Goal: Register for event/course

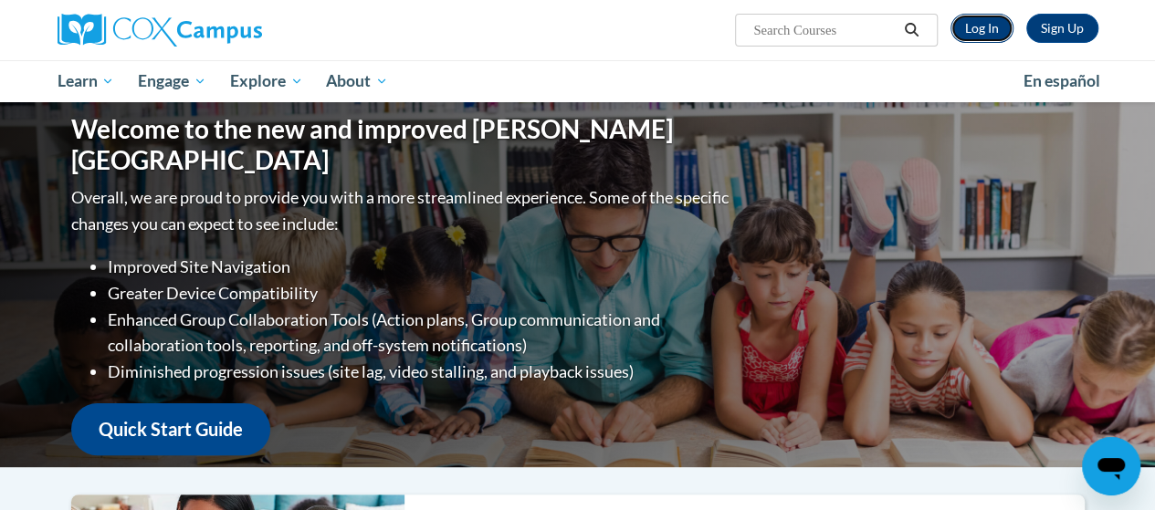
click at [990, 37] on link "Log In" at bounding box center [981, 28] width 63 height 29
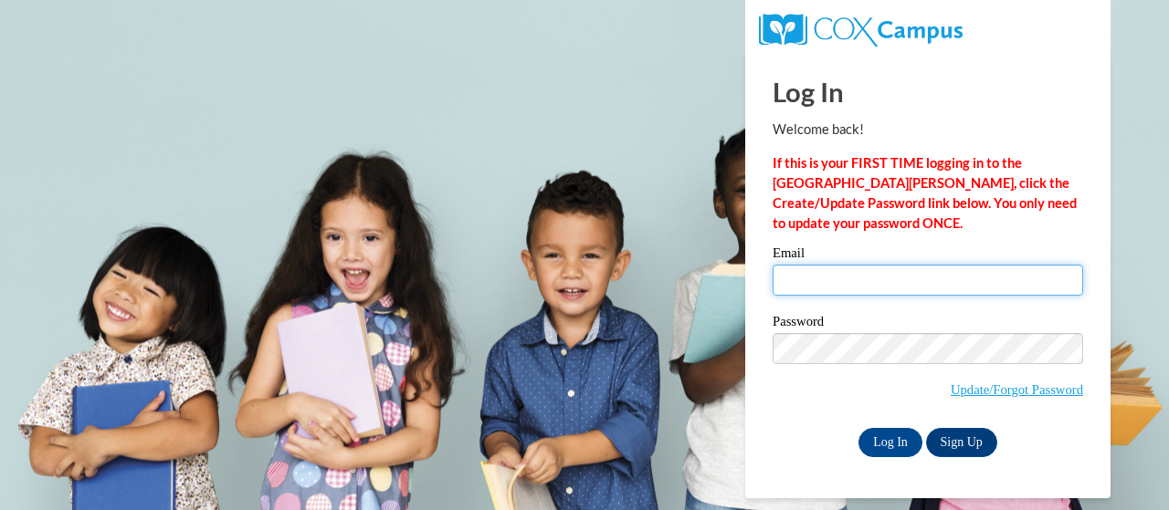
click at [856, 285] on input "Email" at bounding box center [927, 280] width 310 height 31
type input "Warren.Dassiah.R@muscogee.k12.ga.us"
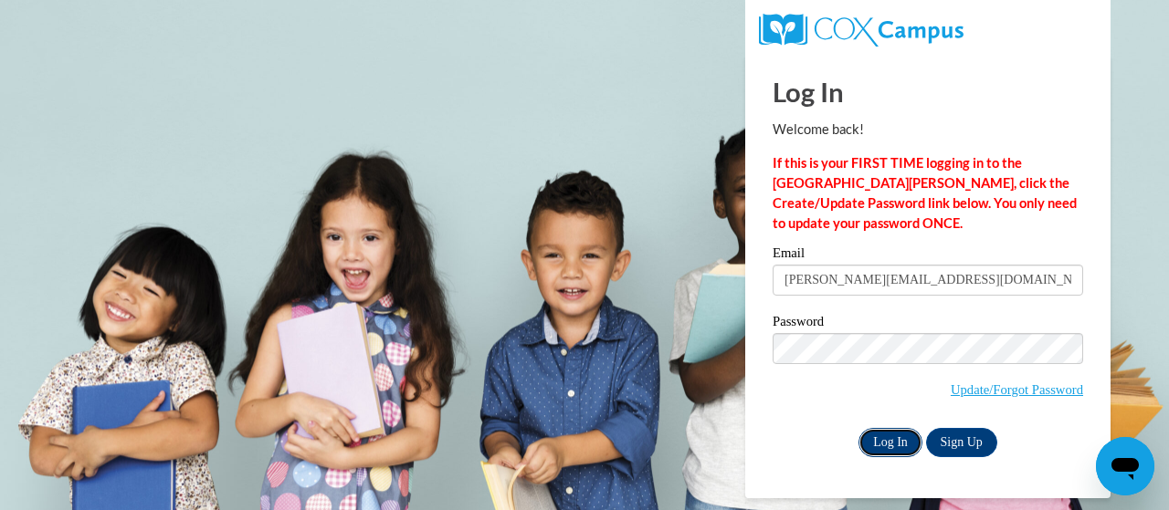
click at [891, 447] on input "Log In" at bounding box center [890, 442] width 64 height 29
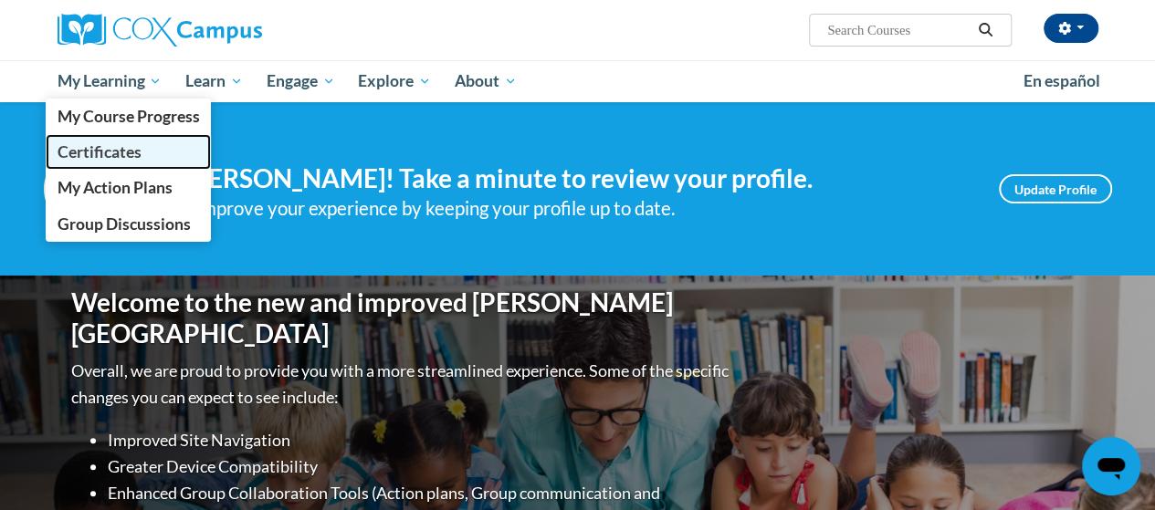
click at [137, 144] on span "Certificates" at bounding box center [99, 151] width 84 height 19
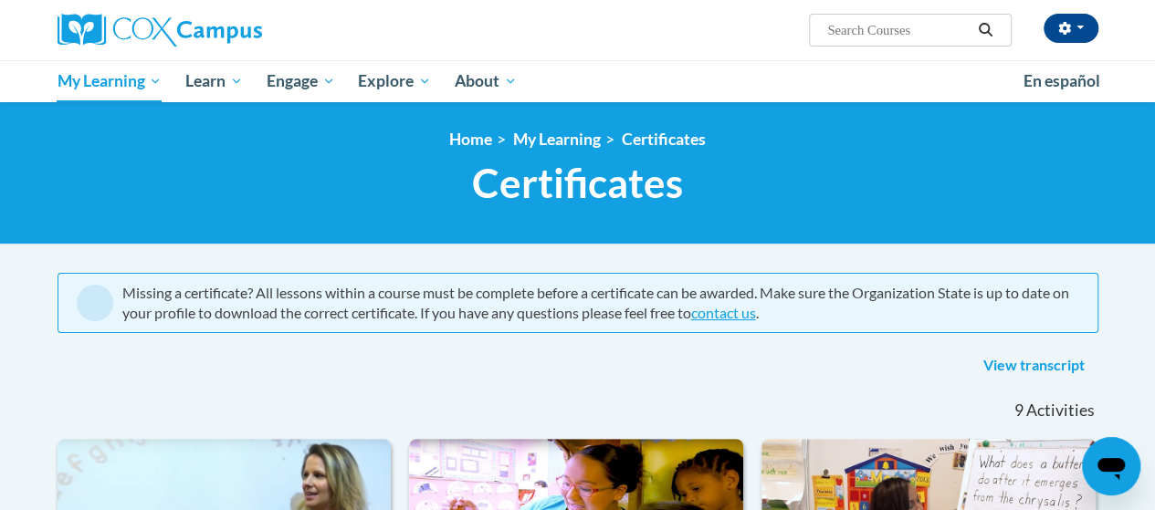
click at [887, 34] on input "Search..." at bounding box center [898, 30] width 146 height 22
type input "sharing ideas through writing"
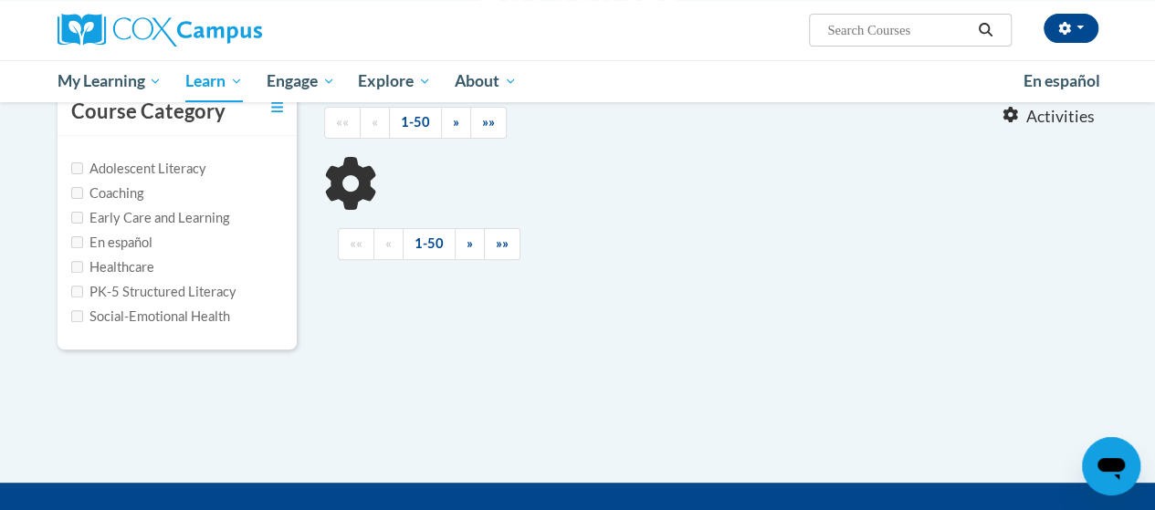
scroll to position [182, 0]
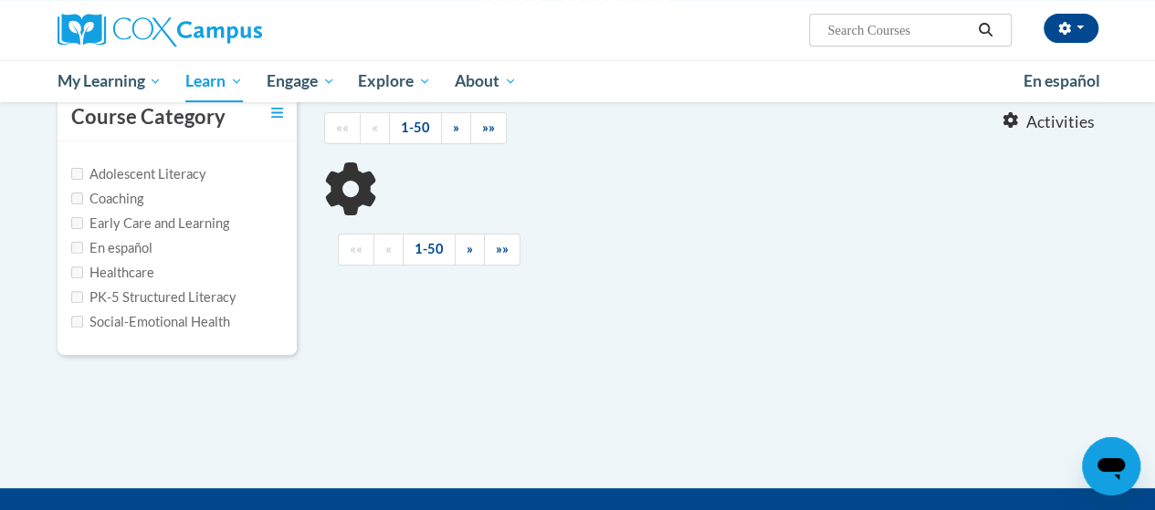
type input "sharing ideas through writing"
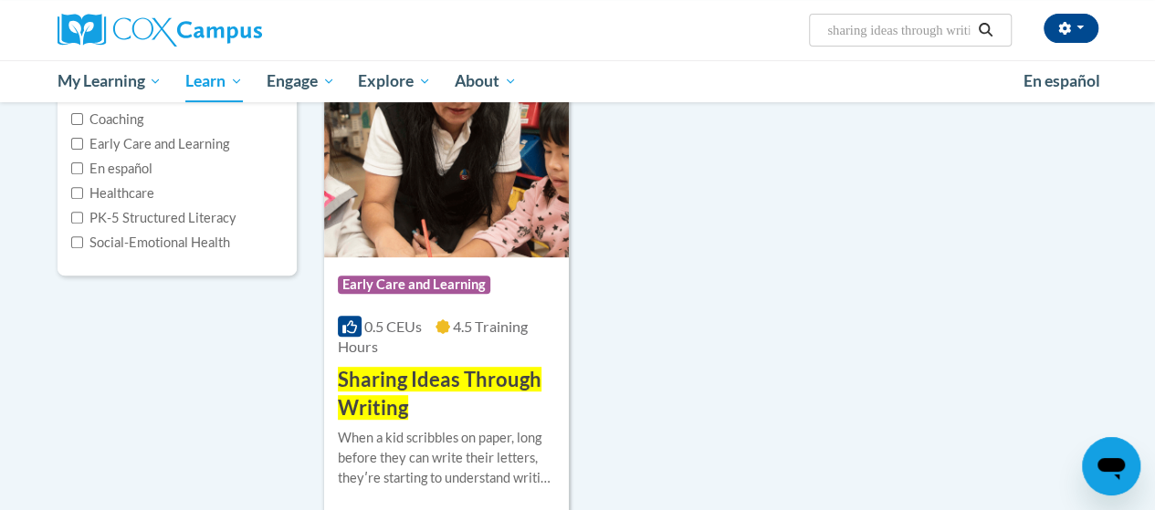
scroll to position [267, 0]
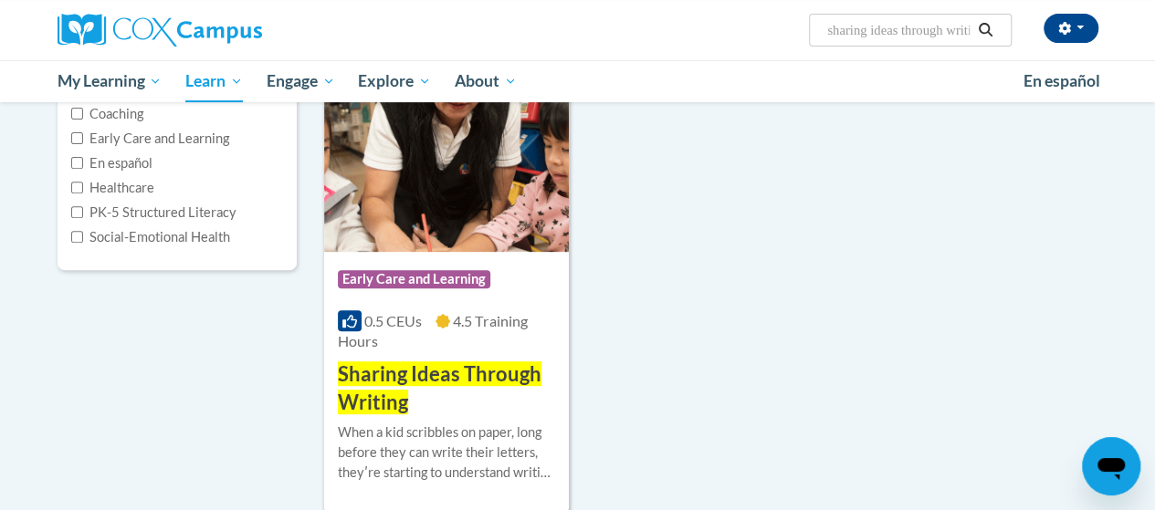
click at [464, 357] on div "Course Category: Early Care and Learning 0.5 CEUs 4.5 Training Hours COURSE Sha…" at bounding box center [446, 334] width 245 height 165
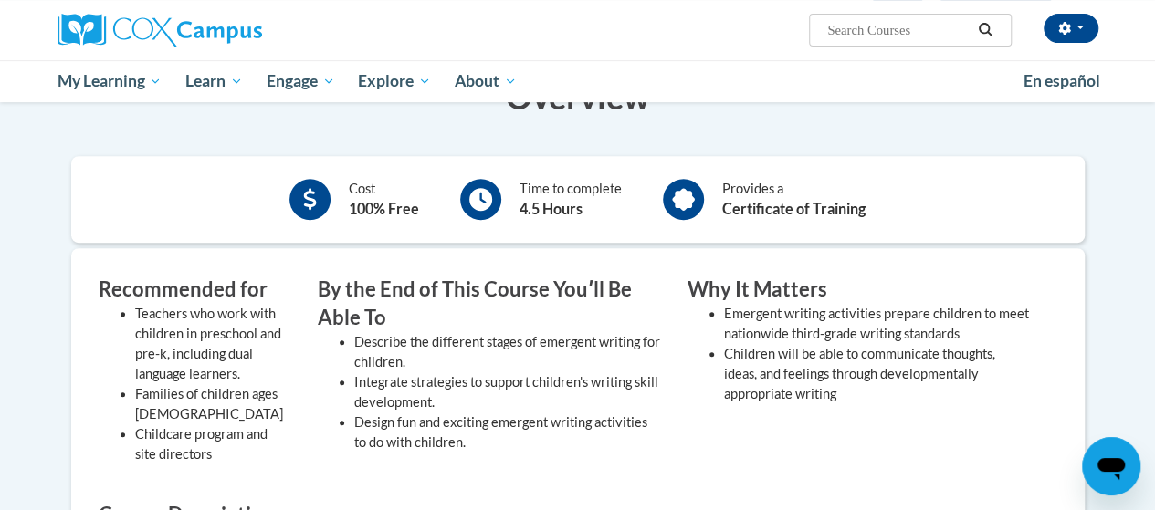
scroll to position [383, 0]
click at [709, 202] on div "Provides a Certificate of Training" at bounding box center [764, 200] width 230 height 50
click at [523, 198] on div "Time to complete 4.5 Hours" at bounding box center [571, 200] width 102 height 41
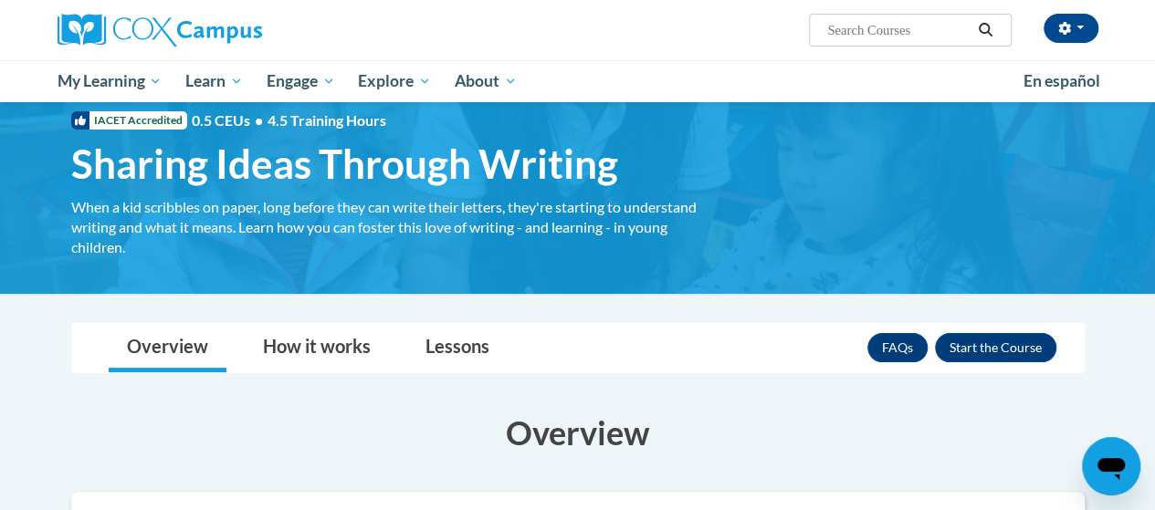
scroll to position [0, 0]
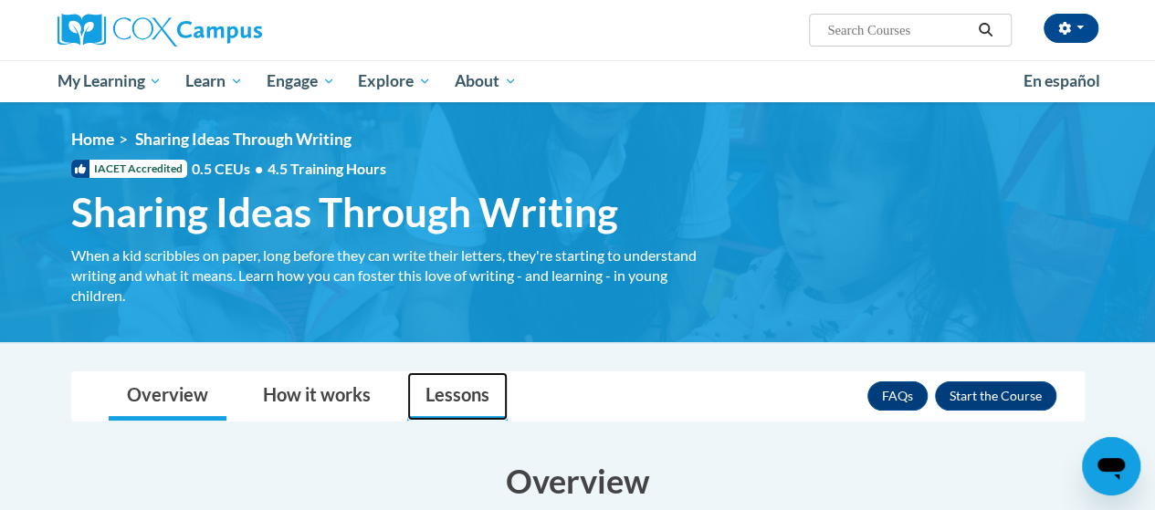
click at [443, 393] on link "Lessons" at bounding box center [457, 397] width 100 height 48
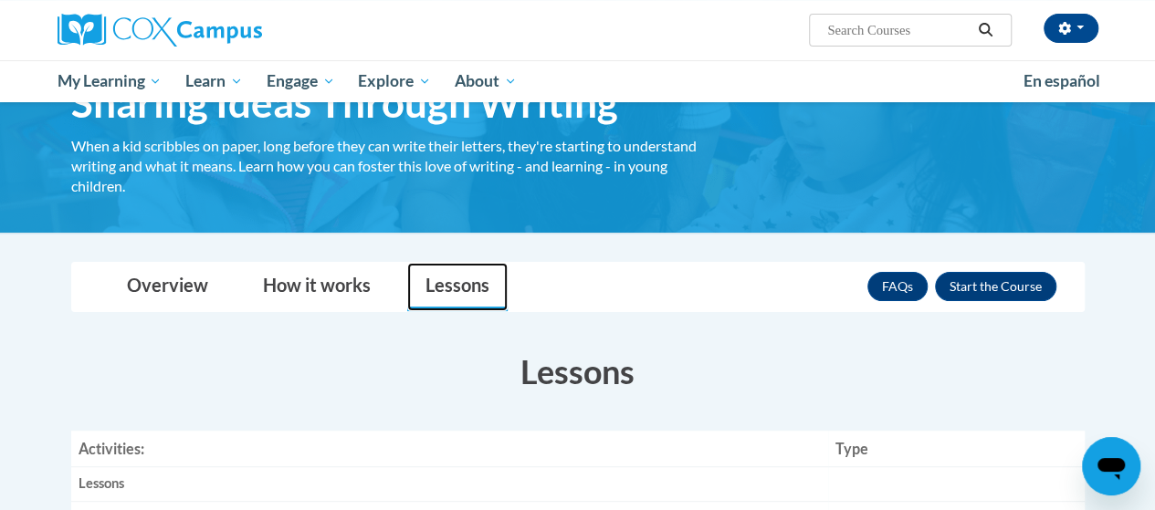
scroll to position [12, 0]
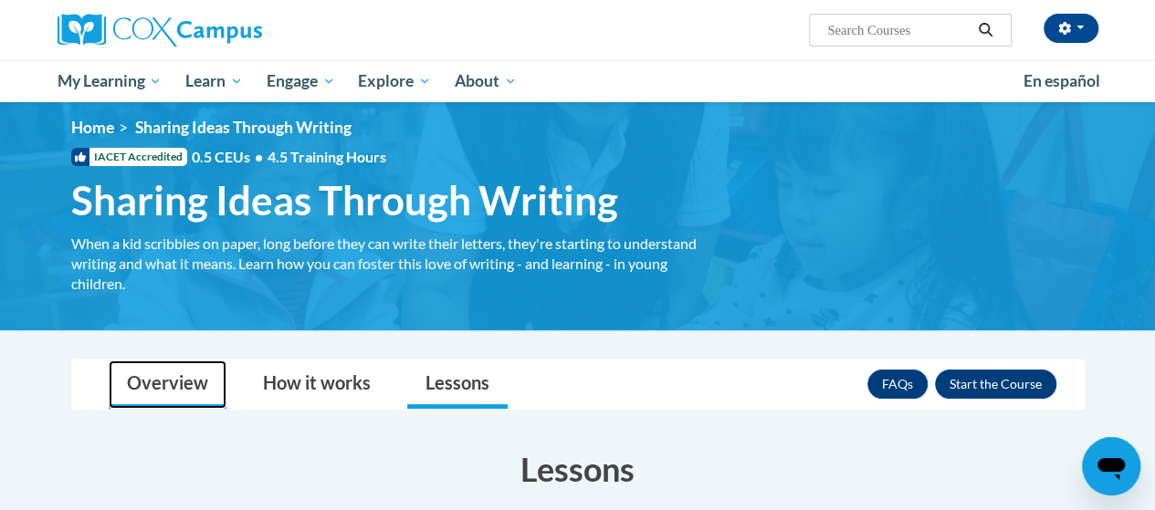
click at [180, 383] on link "Overview" at bounding box center [168, 385] width 118 height 48
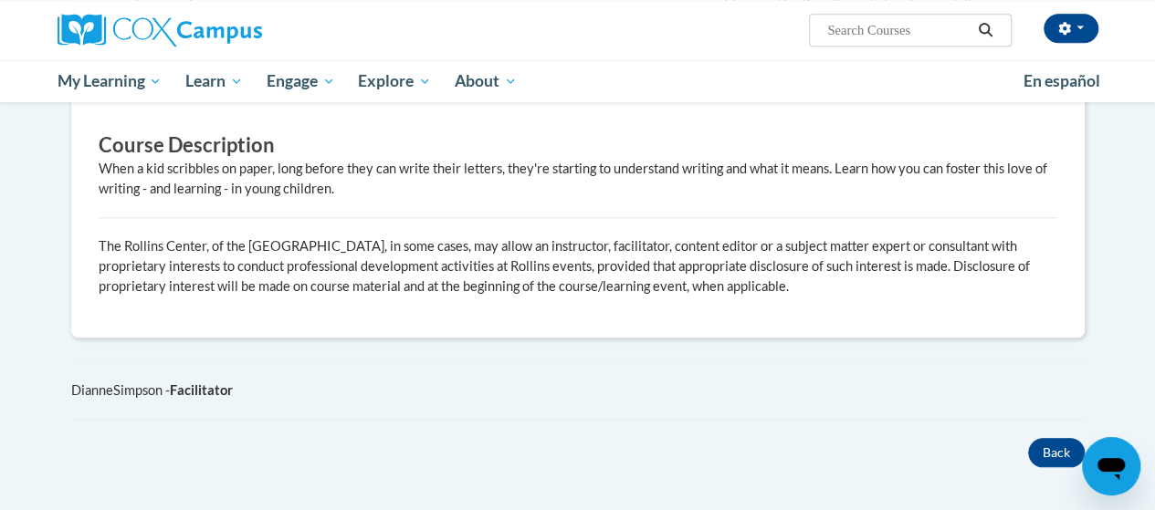
scroll to position [751, 0]
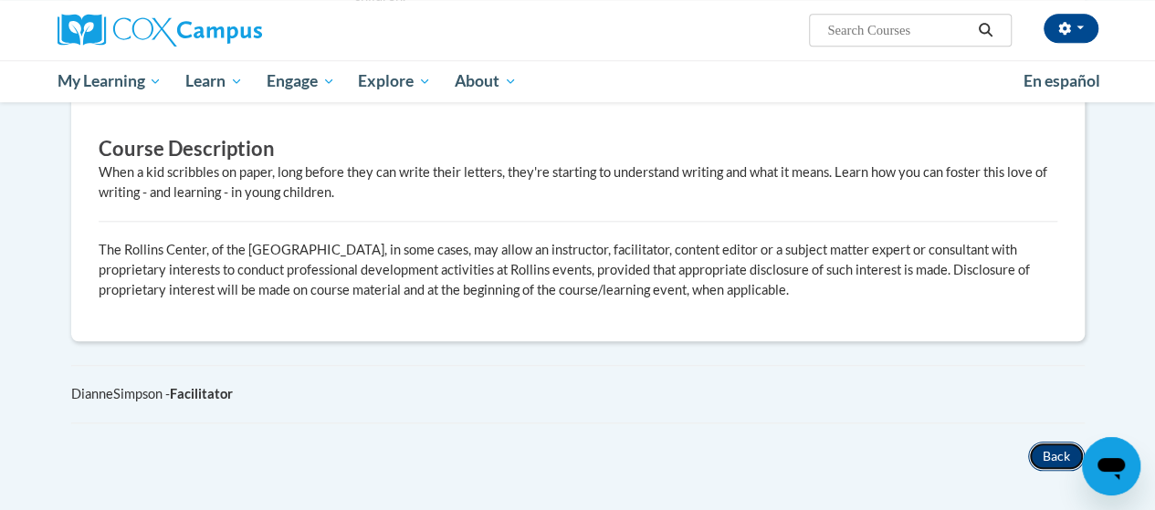
click at [1035, 453] on button "Back" at bounding box center [1056, 456] width 57 height 29
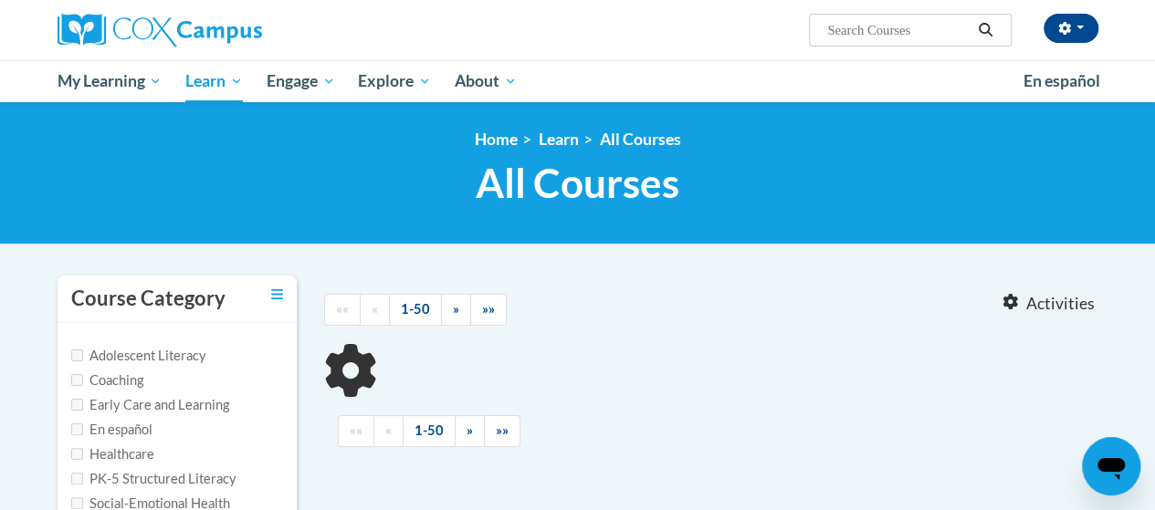
type input "sharing ideas through writing"
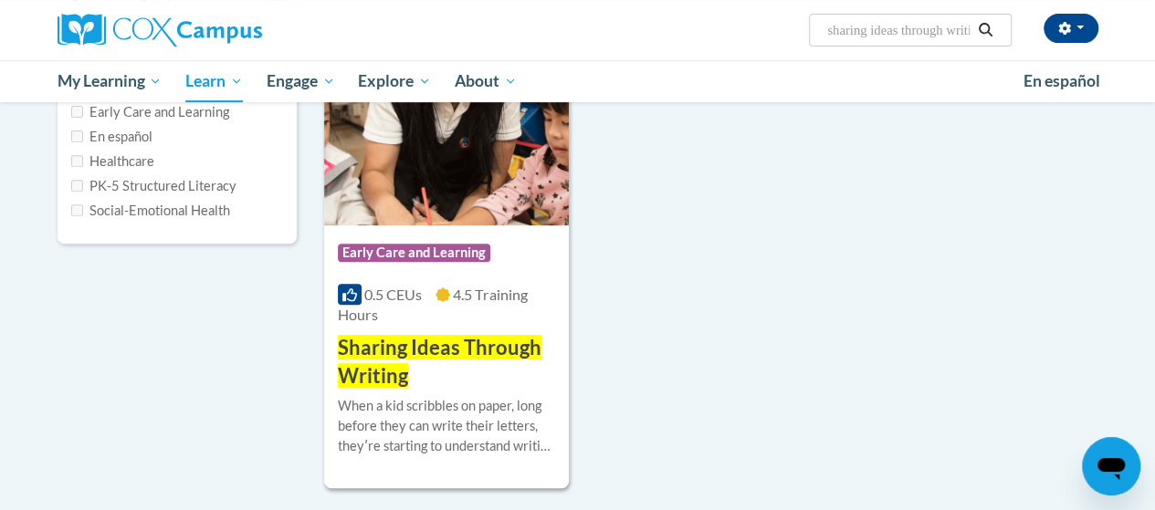
scroll to position [303, 0]
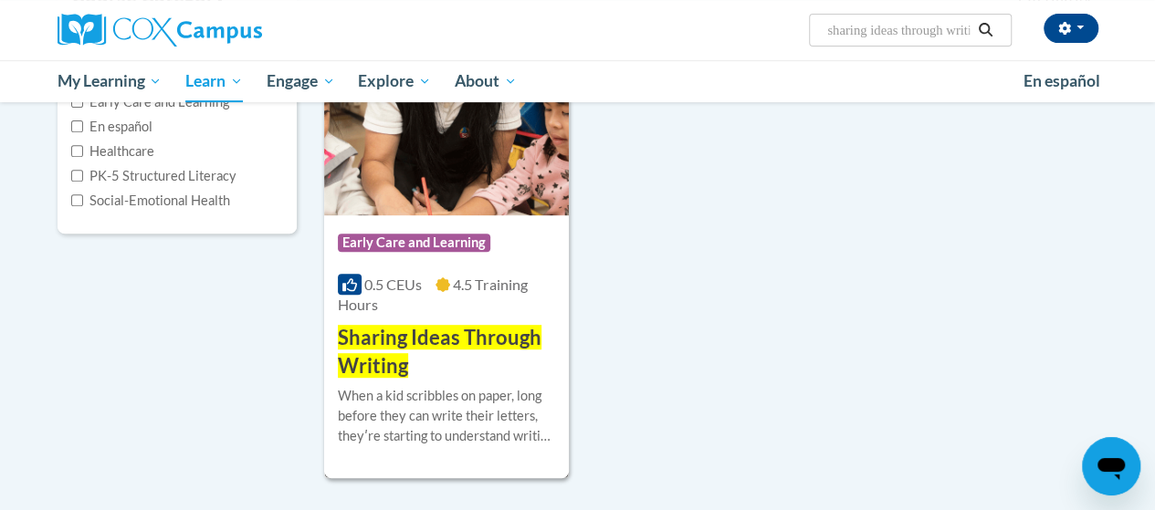
click at [506, 339] on span "Sharing Ideas Through Writing" at bounding box center [440, 351] width 204 height 53
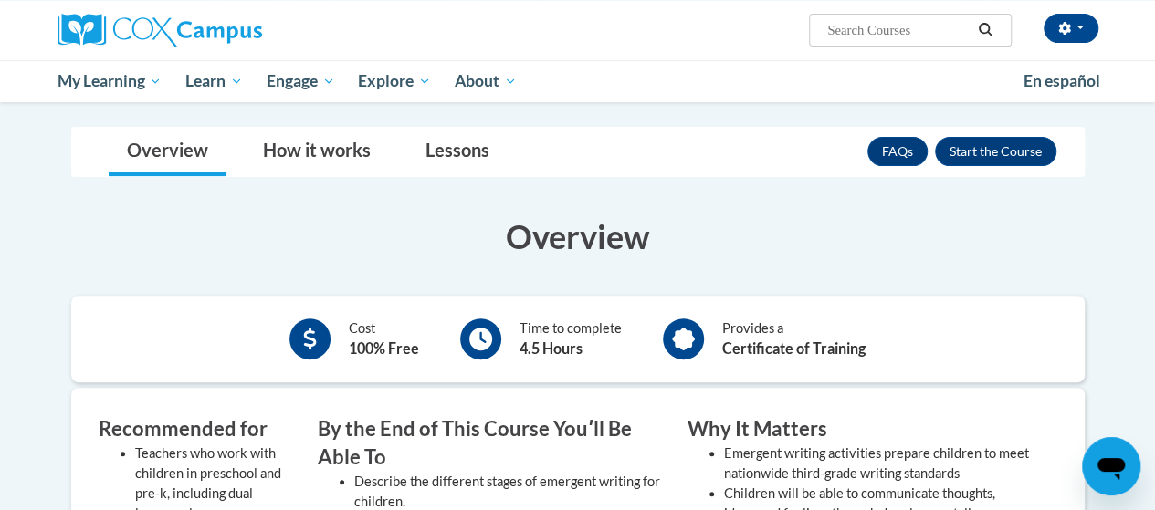
scroll to position [234, 0]
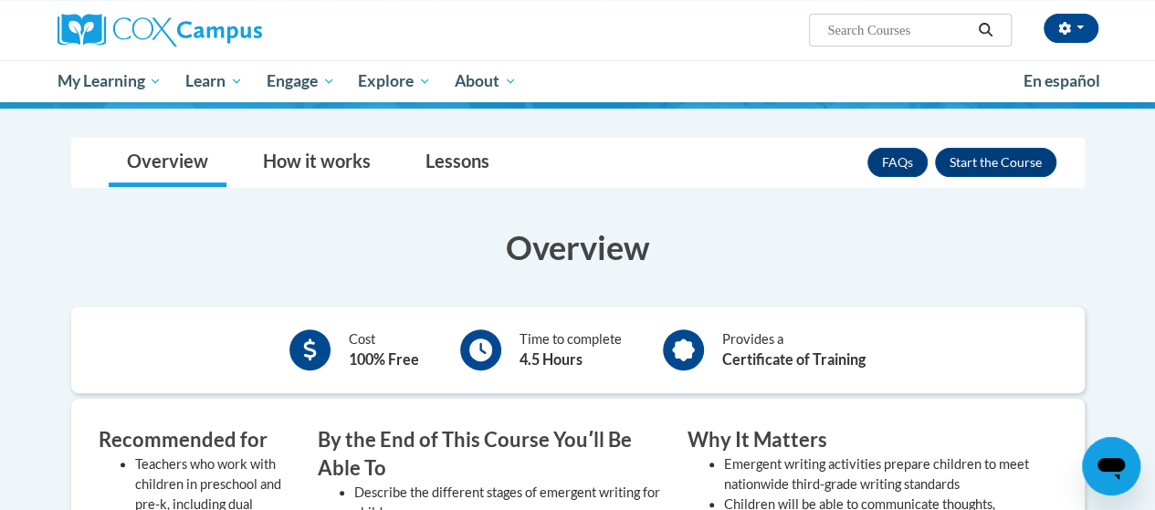
click at [357, 360] on b "100% Free" at bounding box center [384, 359] width 70 height 17
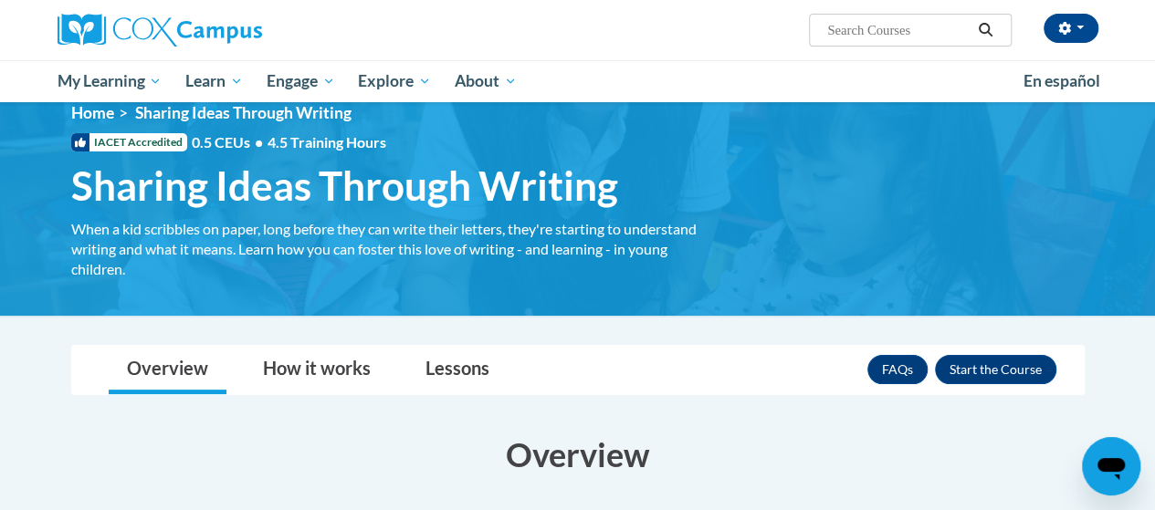
scroll to position [0, 0]
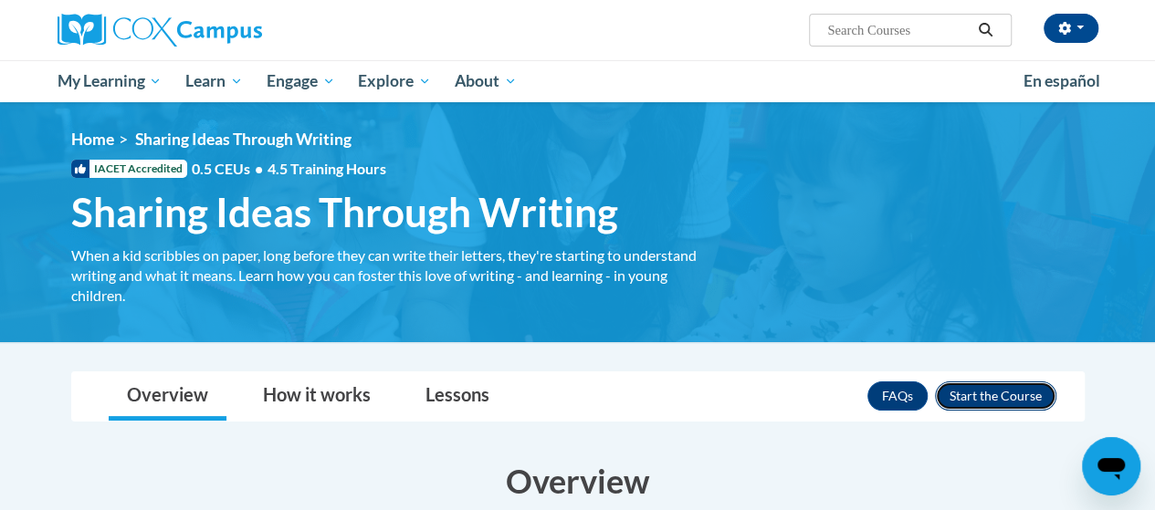
click at [955, 392] on button "Enroll" at bounding box center [995, 396] width 121 height 29
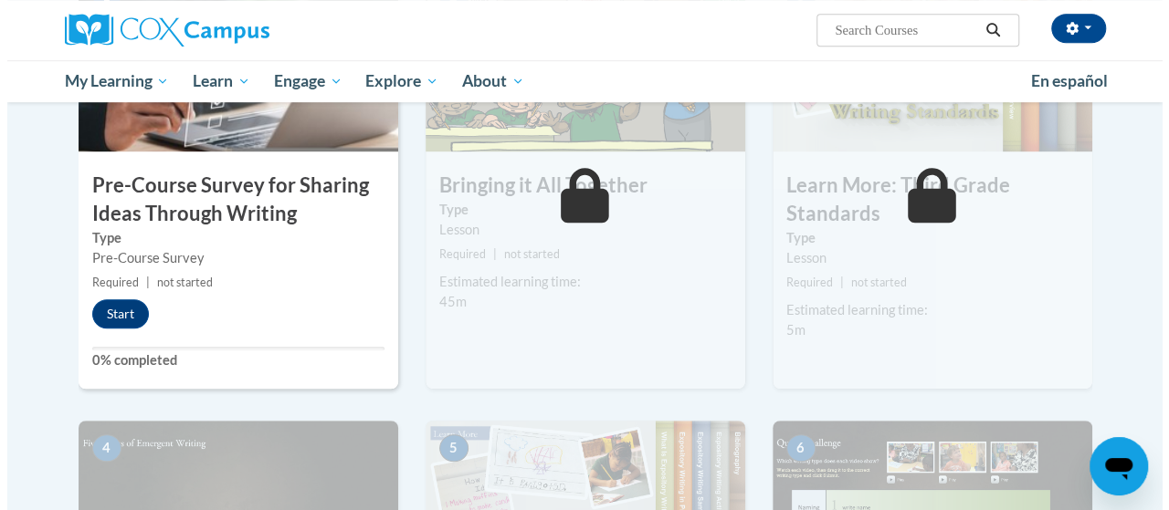
scroll to position [509, 0]
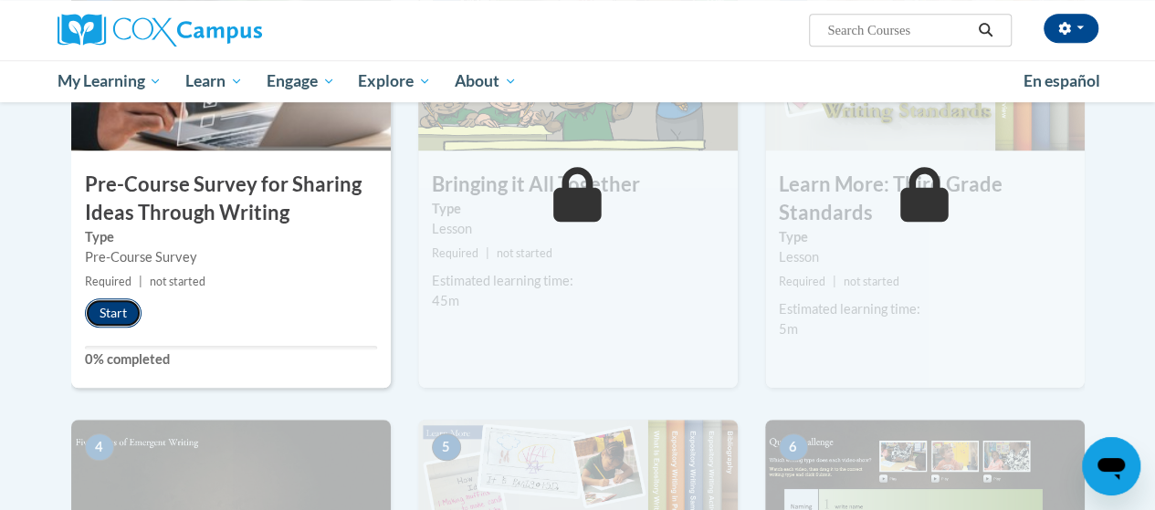
click at [123, 301] on button "Start" at bounding box center [113, 313] width 57 height 29
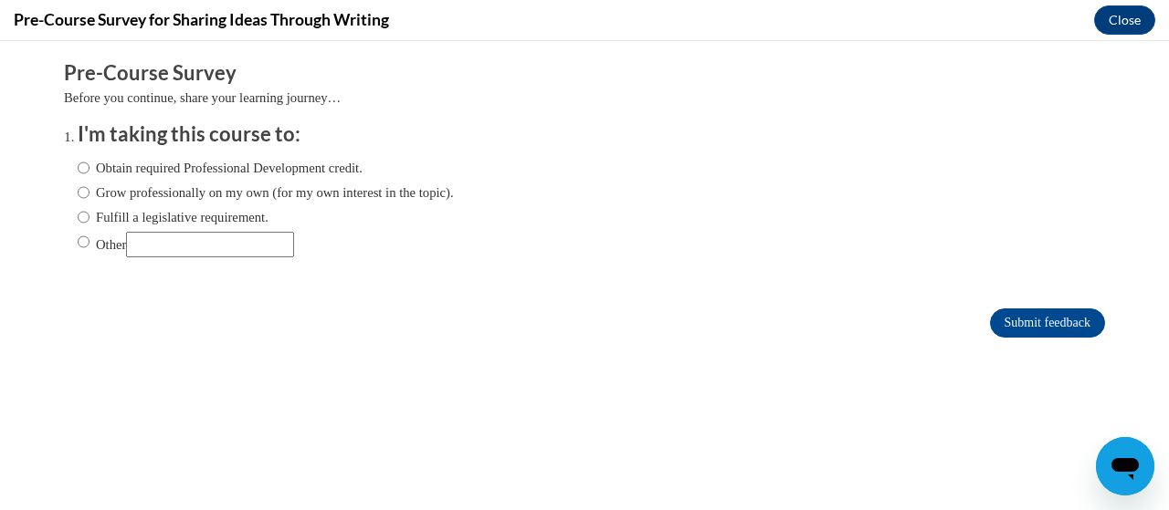
scroll to position [0, 0]
click at [99, 170] on label "Obtain required Professional Development credit." at bounding box center [220, 168] width 285 height 20
click at [89, 170] on input "Obtain required Professional Development credit." at bounding box center [84, 168] width 12 height 20
radio input "true"
click at [997, 331] on input "Submit feedback" at bounding box center [1047, 323] width 115 height 29
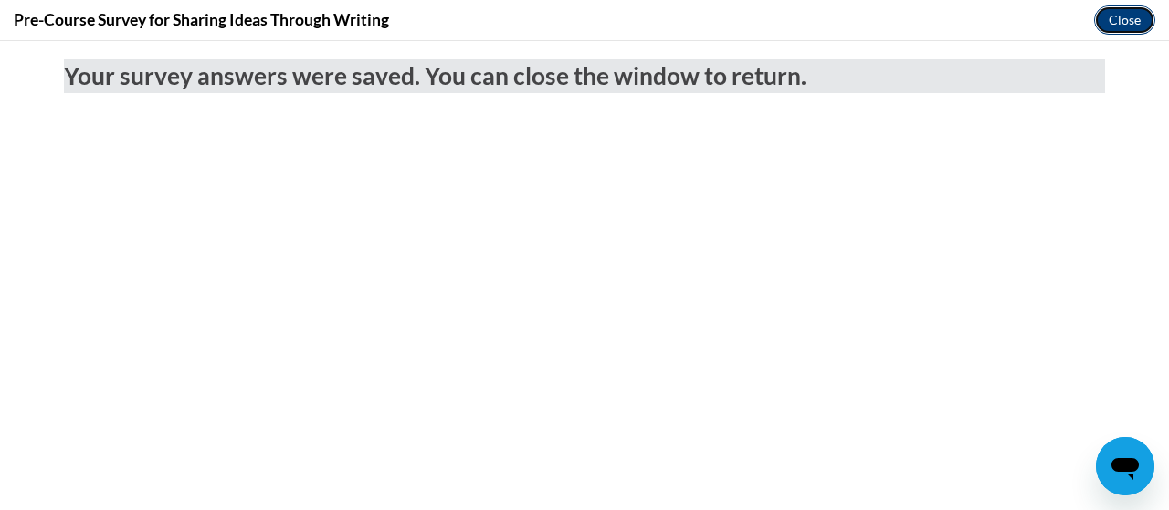
click at [1121, 17] on button "Close" at bounding box center [1124, 19] width 61 height 29
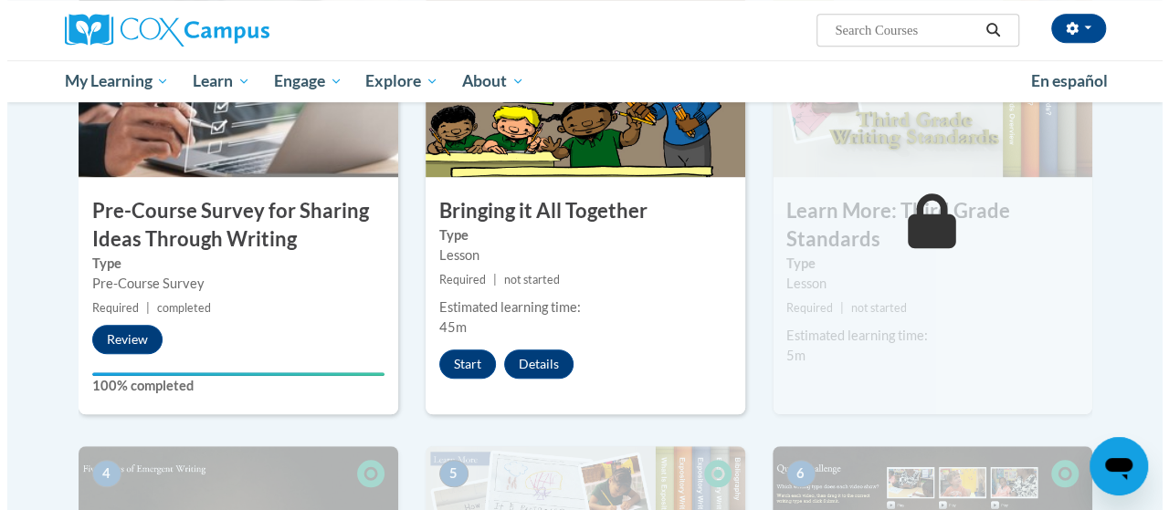
scroll to position [488, 0]
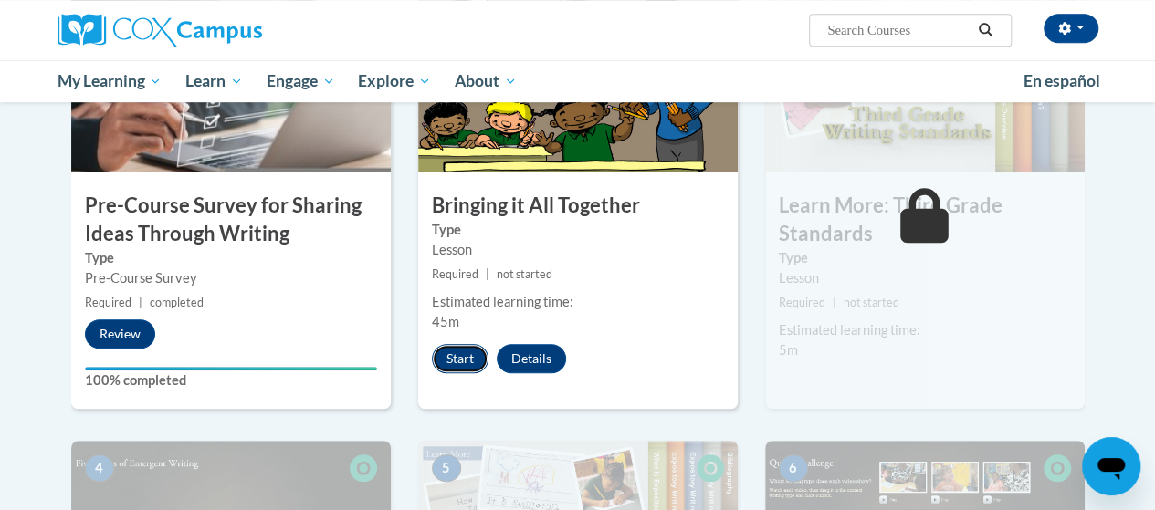
click at [446, 357] on button "Start" at bounding box center [460, 358] width 57 height 29
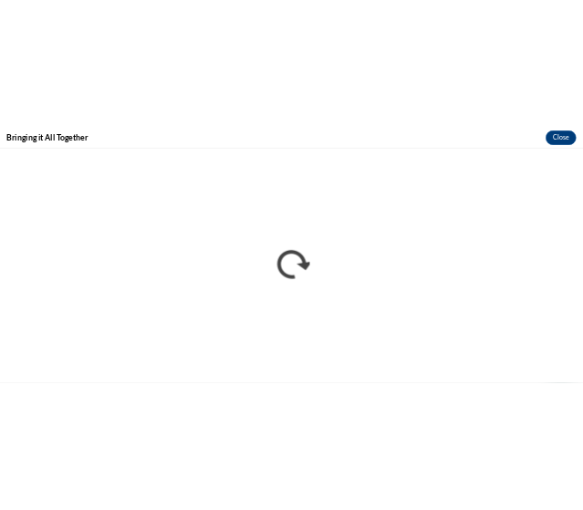
scroll to position [0, 0]
